Goal: Find specific page/section: Find specific page/section

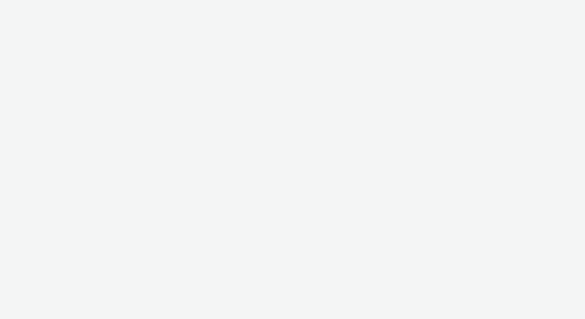
select select "2fc77e36-bb93-4aa3-9dff-dcb08e02eac6"
select select "633458d8-165b-4764-9f55-7760eda36fe8"
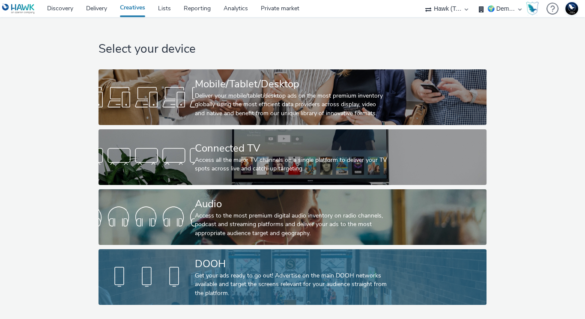
click at [238, 264] on div "DOOH" at bounding box center [291, 264] width 192 height 15
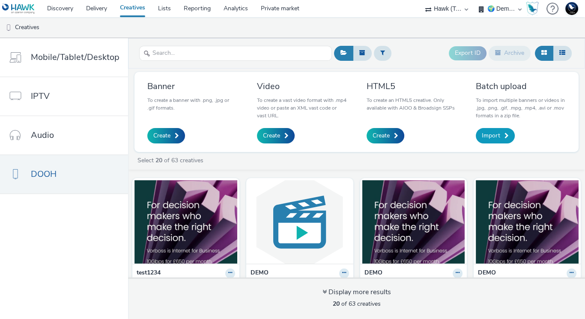
click at [502, 134] on link "Import" at bounding box center [495, 135] width 39 height 15
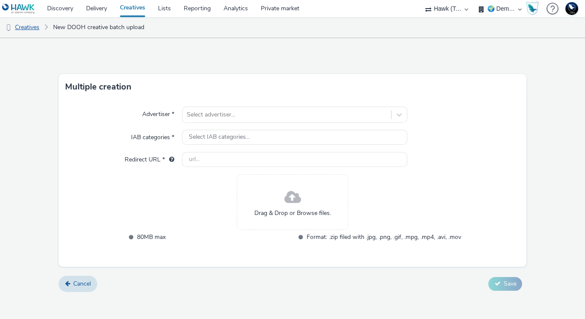
click at [38, 26] on link "Creatives" at bounding box center [22, 27] width 44 height 21
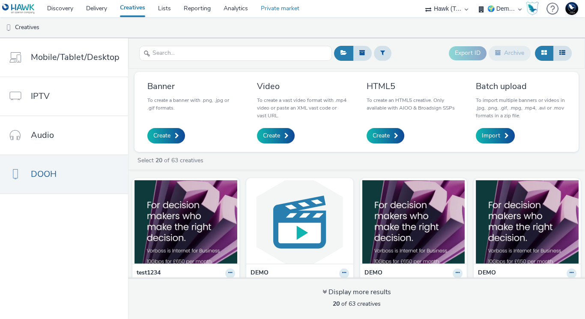
click at [283, 8] on link "Private market" at bounding box center [279, 8] width 51 height 17
